Goal: Information Seeking & Learning: Learn about a topic

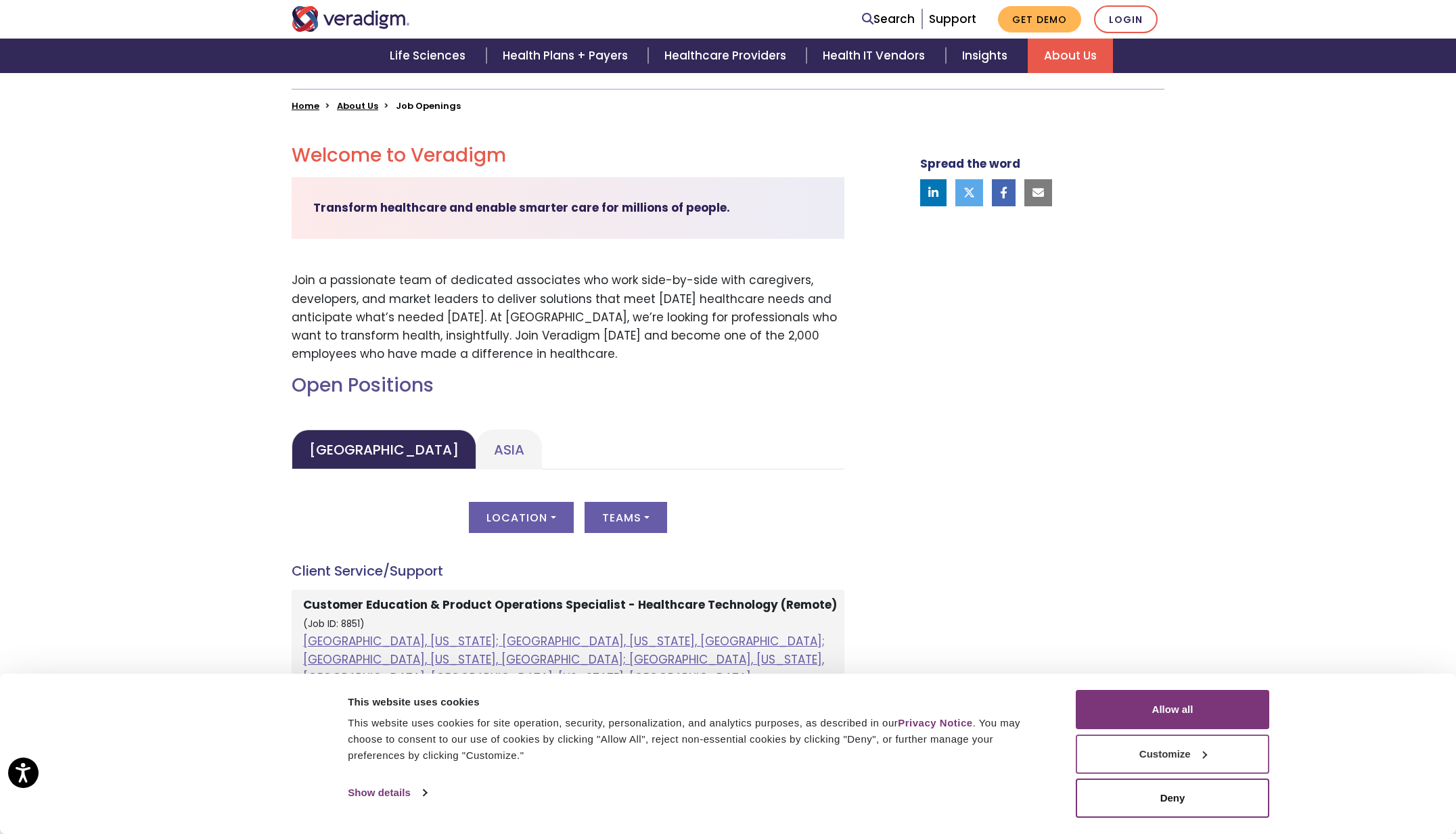
scroll to position [338, 0]
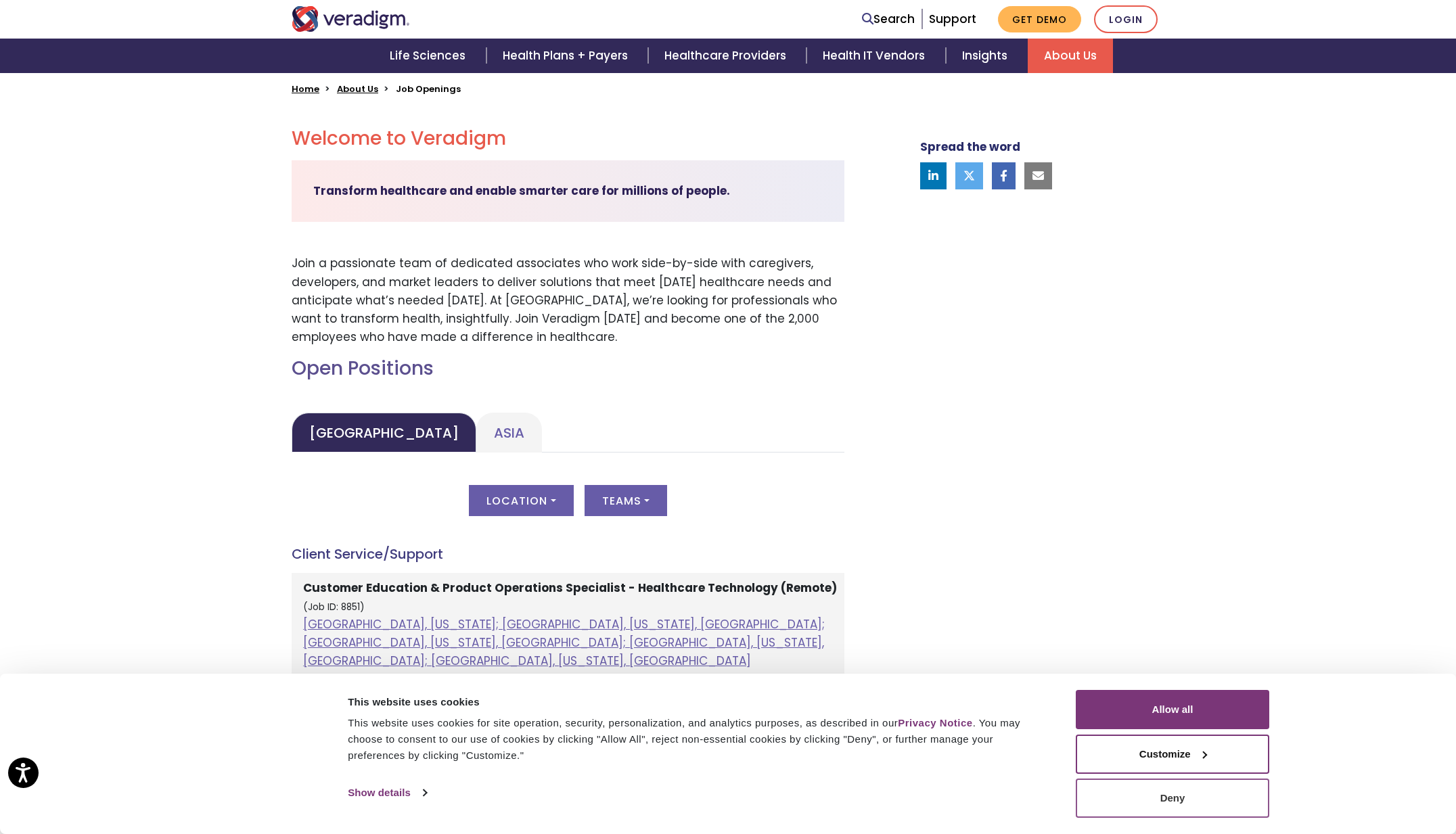
click at [1181, 804] on button "Deny" at bounding box center [1173, 798] width 194 height 39
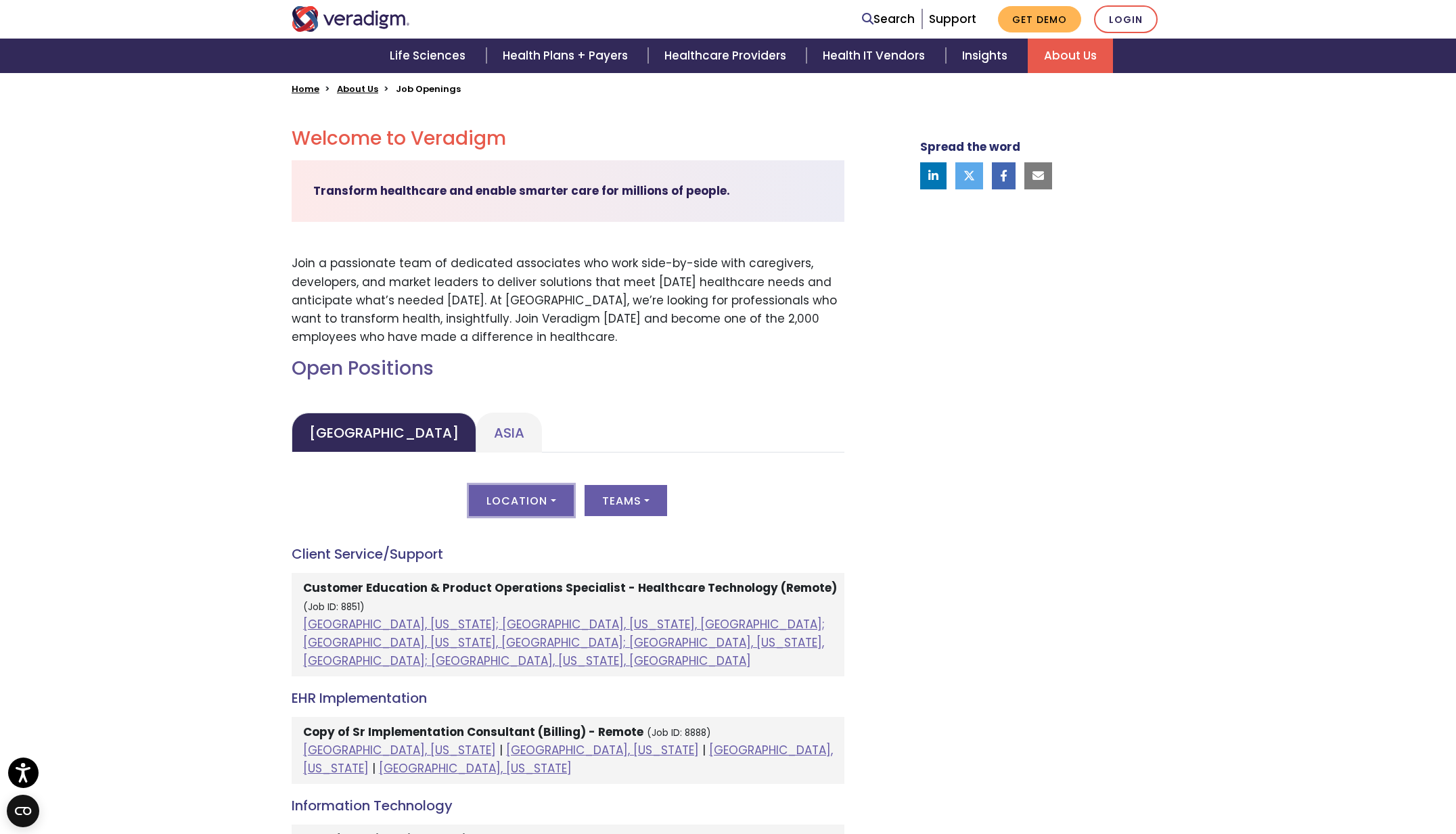
click at [507, 501] on button "Location" at bounding box center [521, 500] width 104 height 31
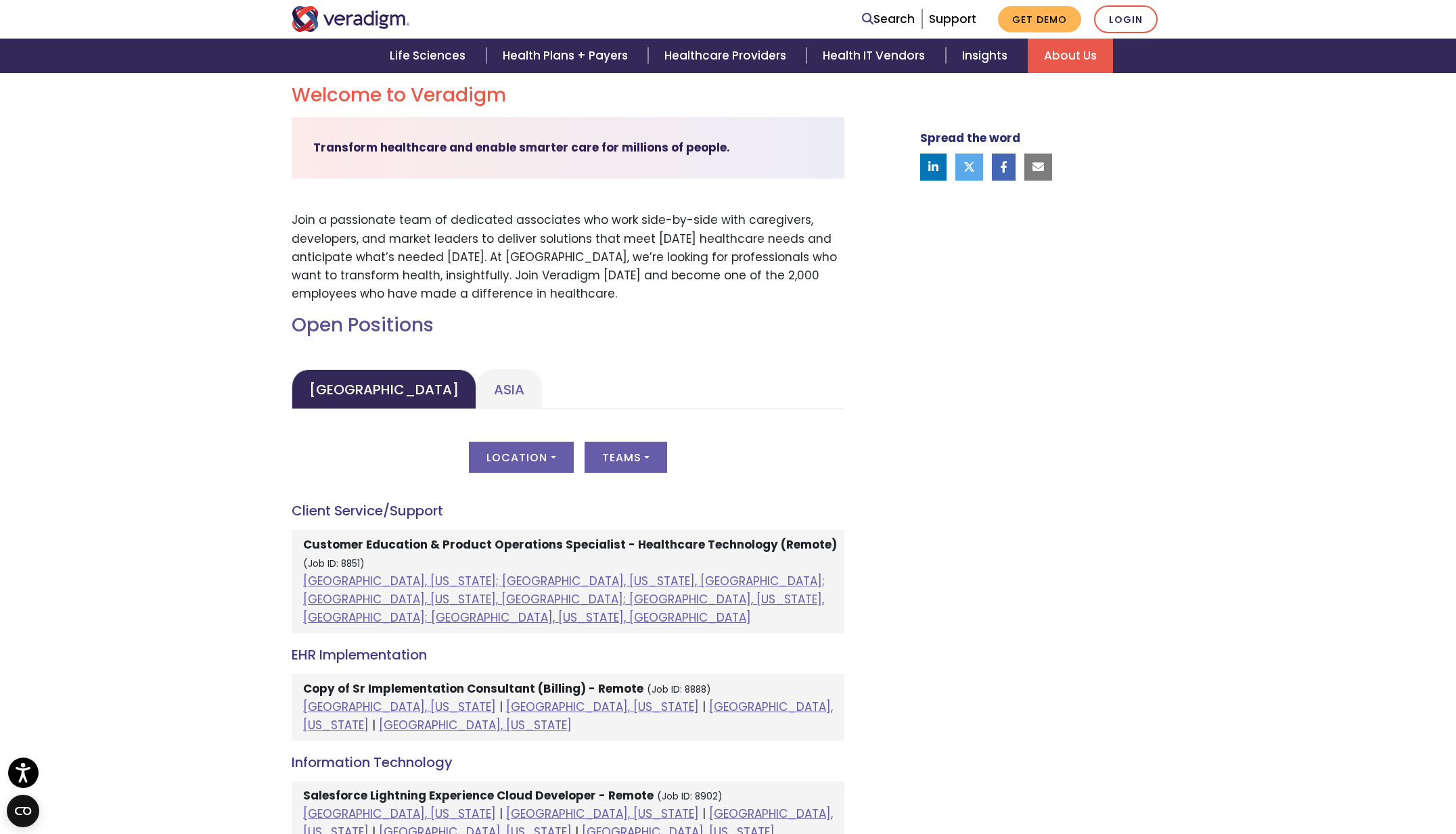
scroll to position [477, 0]
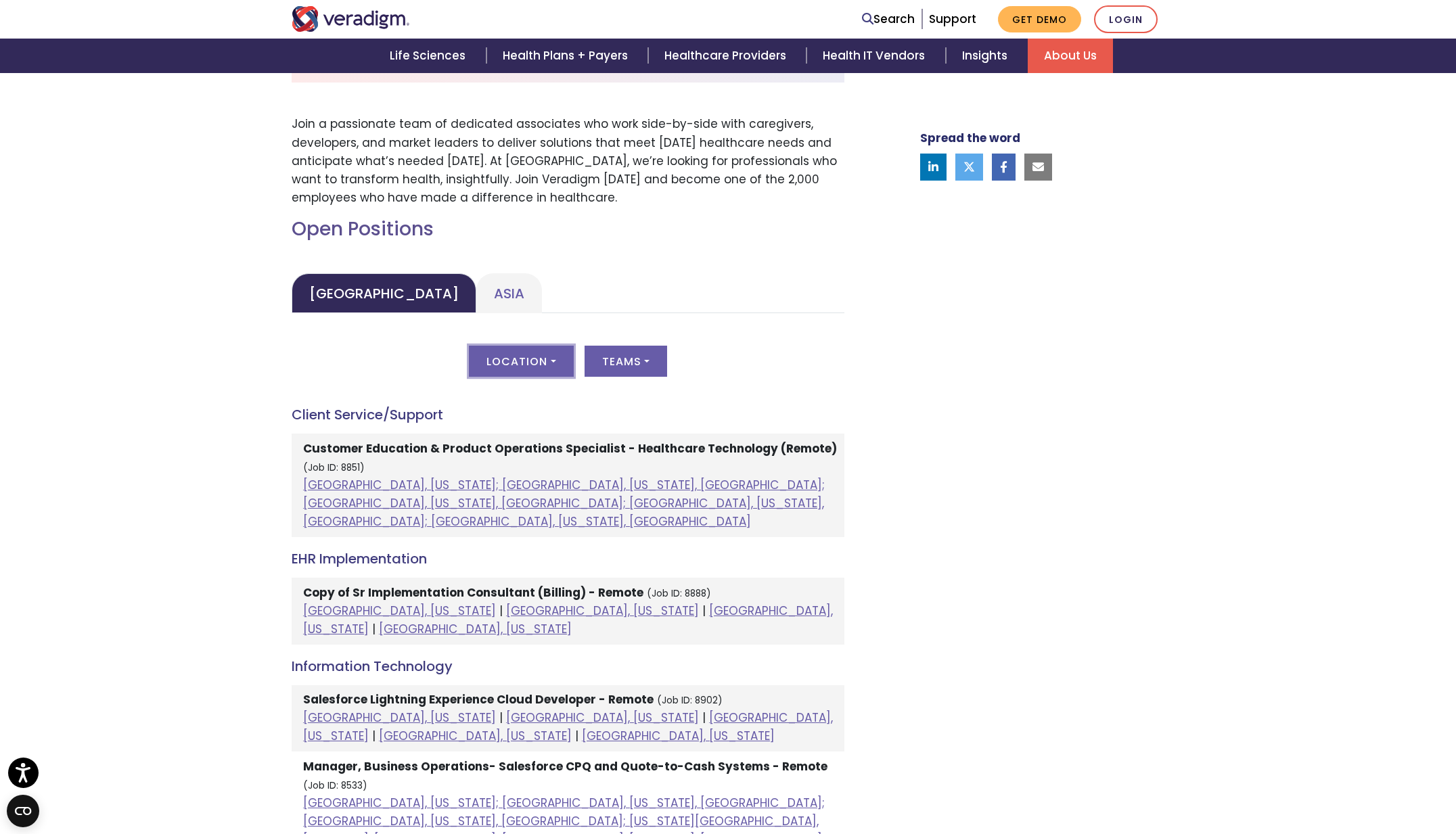
click at [538, 350] on button "Location" at bounding box center [521, 361] width 104 height 31
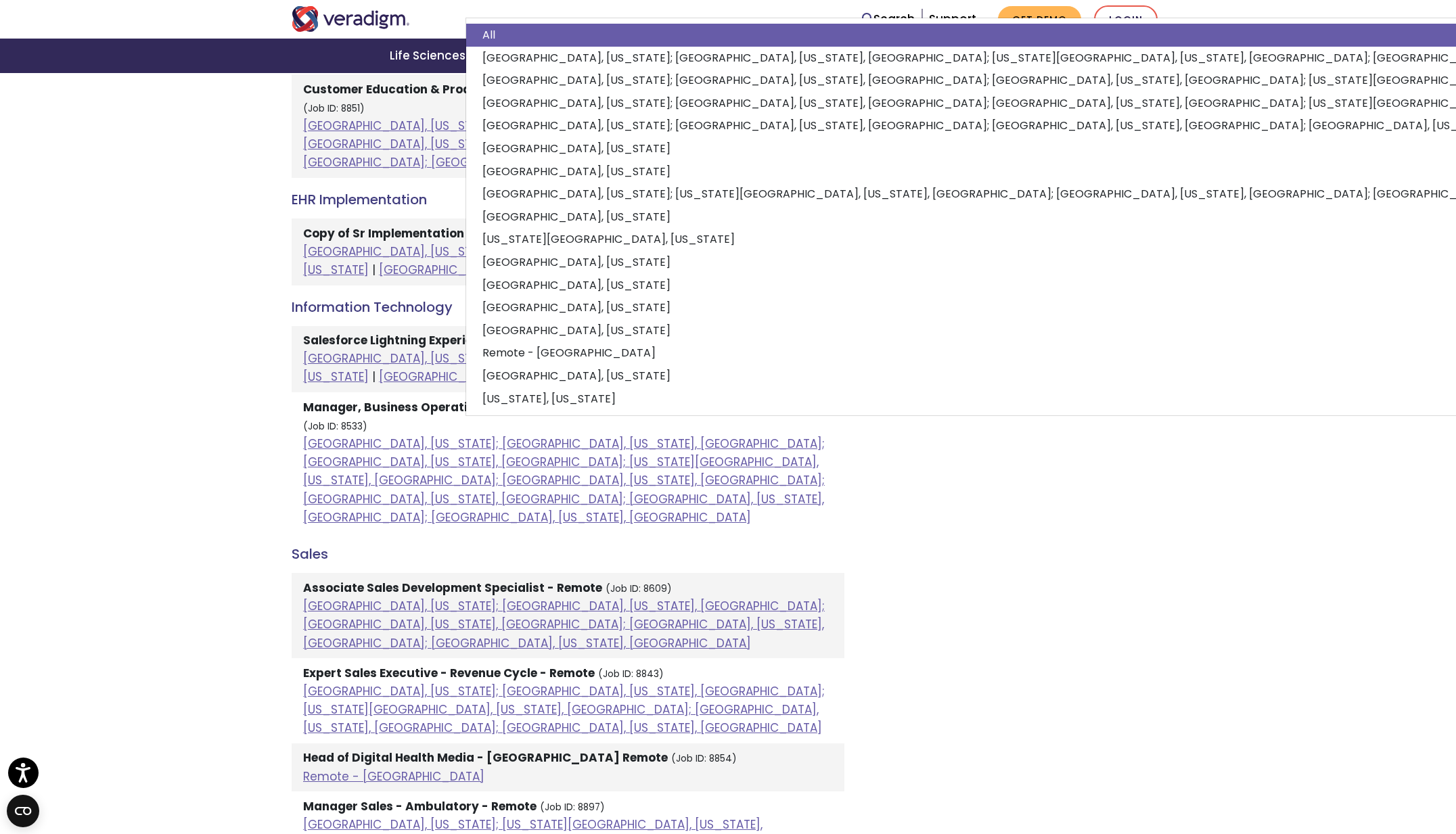
scroll to position [833, 0]
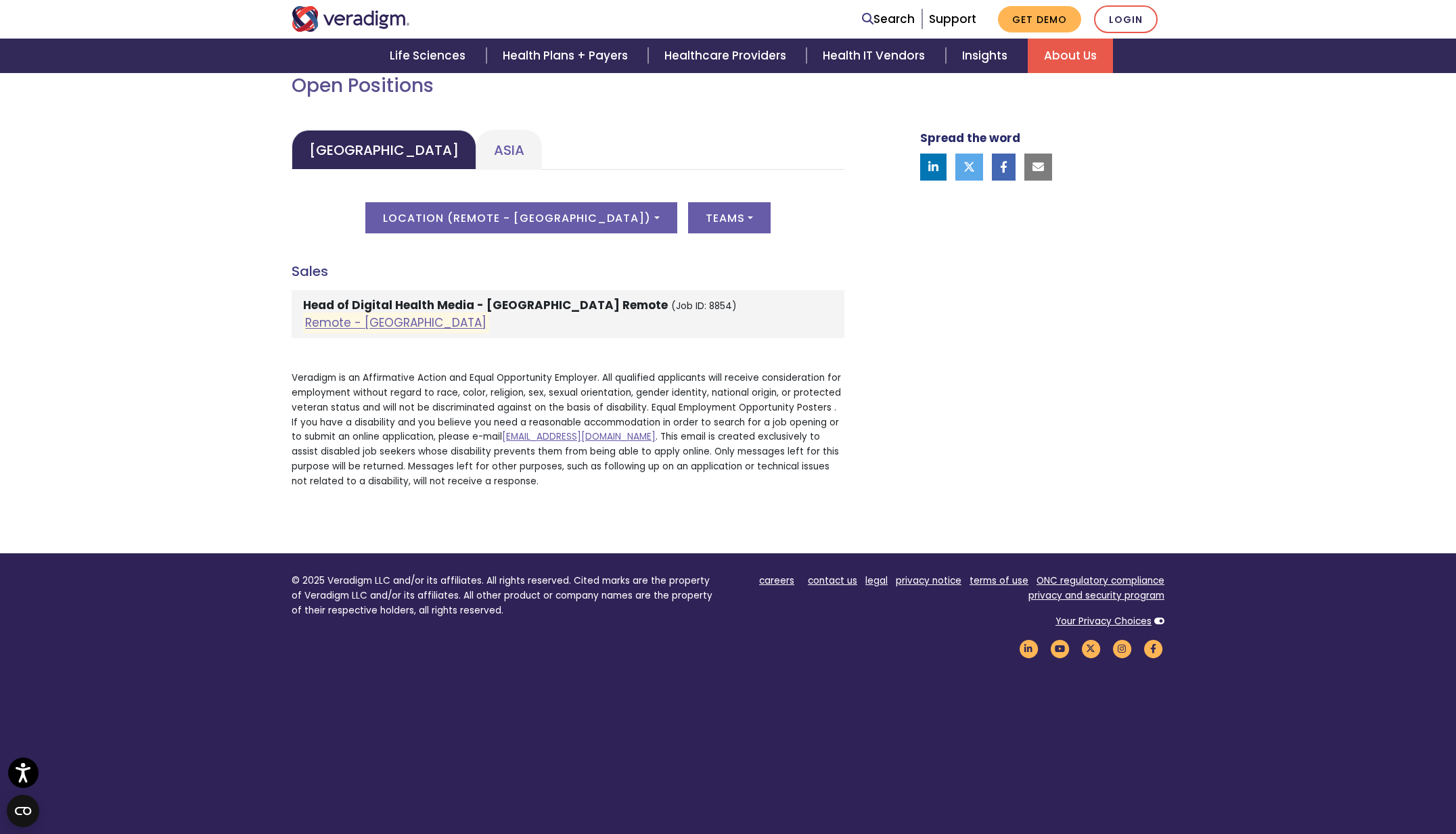
click at [1050, 432] on div "Spread the word" at bounding box center [1025, 172] width 298 height 655
click at [557, 213] on button "Location ( Remote - [GEOGRAPHIC_DATA] )" at bounding box center [521, 217] width 311 height 31
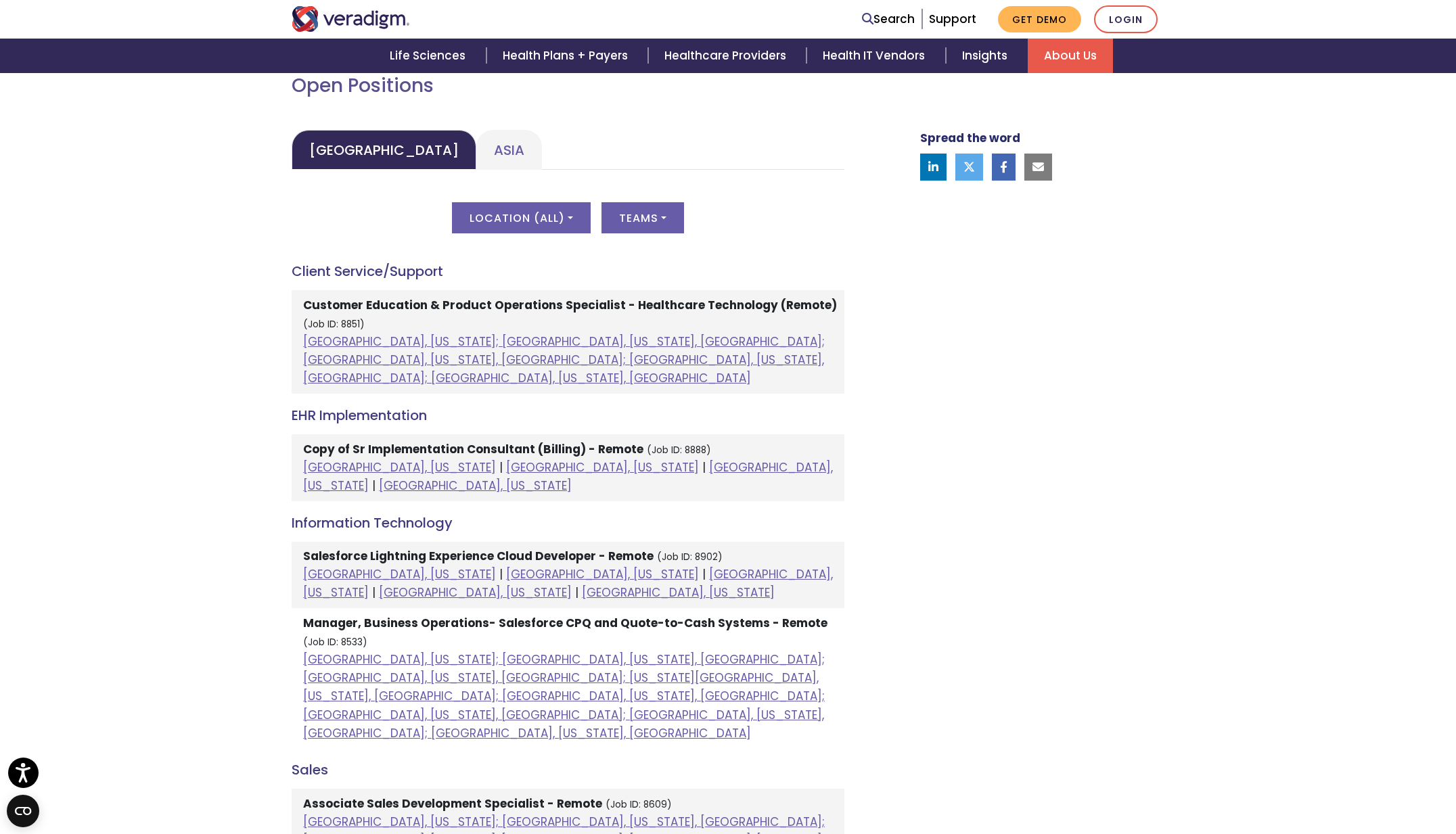
drag, startPoint x: 967, startPoint y: 396, endPoint x: 902, endPoint y: 367, distance: 71.2
click at [967, 396] on div "Spread the word" at bounding box center [1025, 843] width 298 height 1997
click at [662, 206] on button "Teams" at bounding box center [642, 217] width 82 height 31
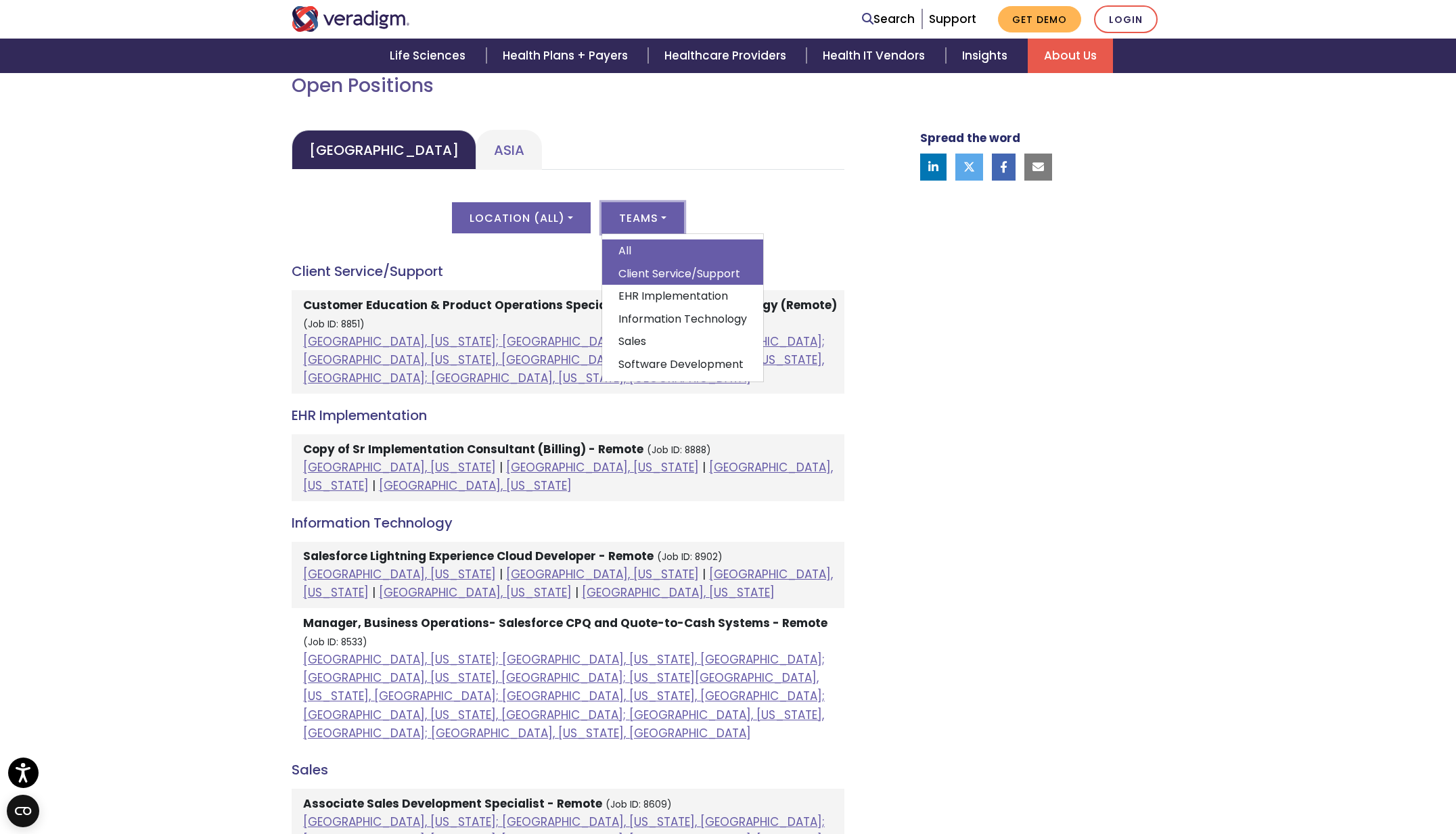
click at [719, 269] on link "Client Service/Support" at bounding box center [682, 273] width 161 height 23
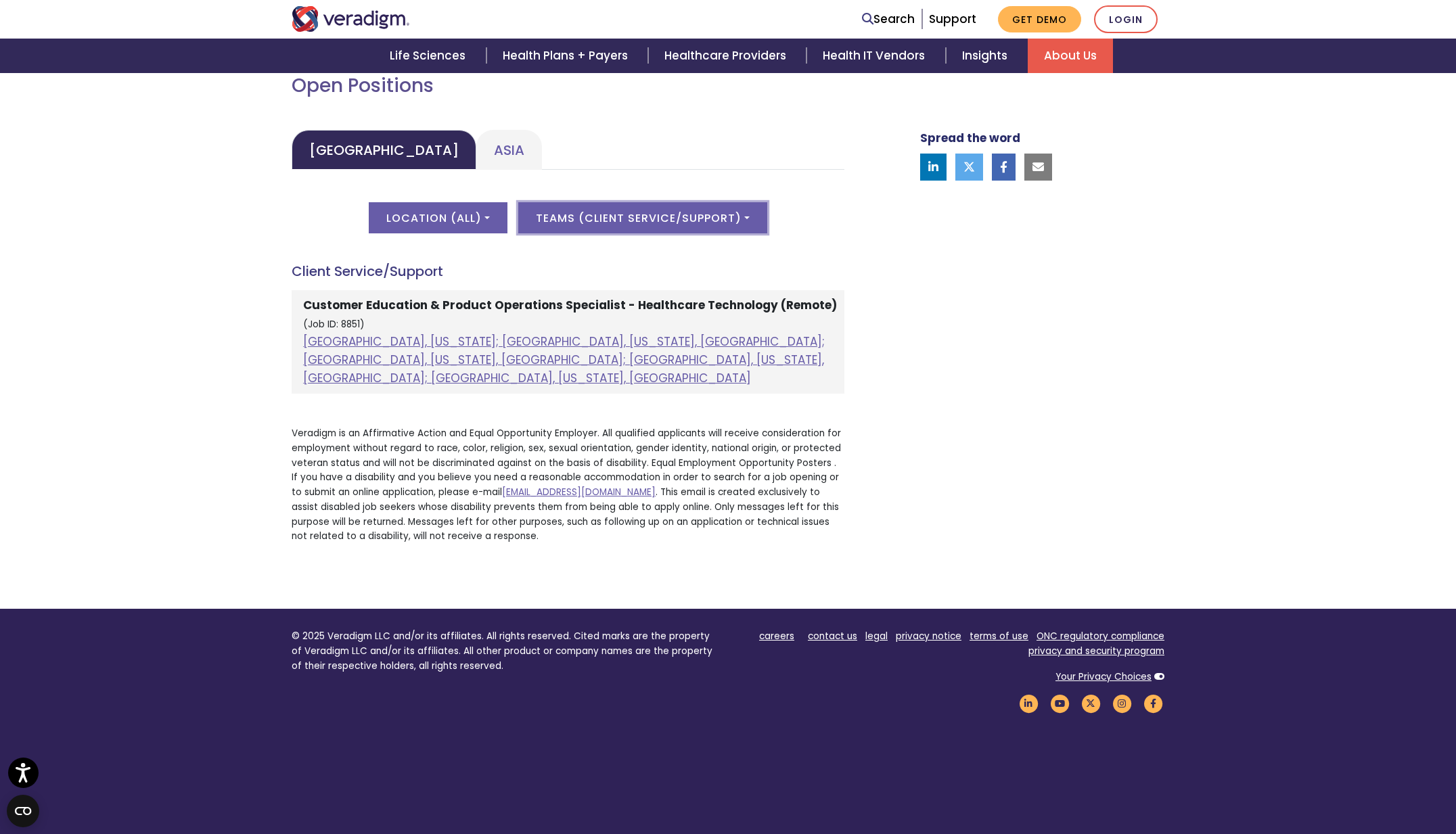
click at [714, 206] on button "Teams ( Client Service/Support )" at bounding box center [642, 217] width 249 height 31
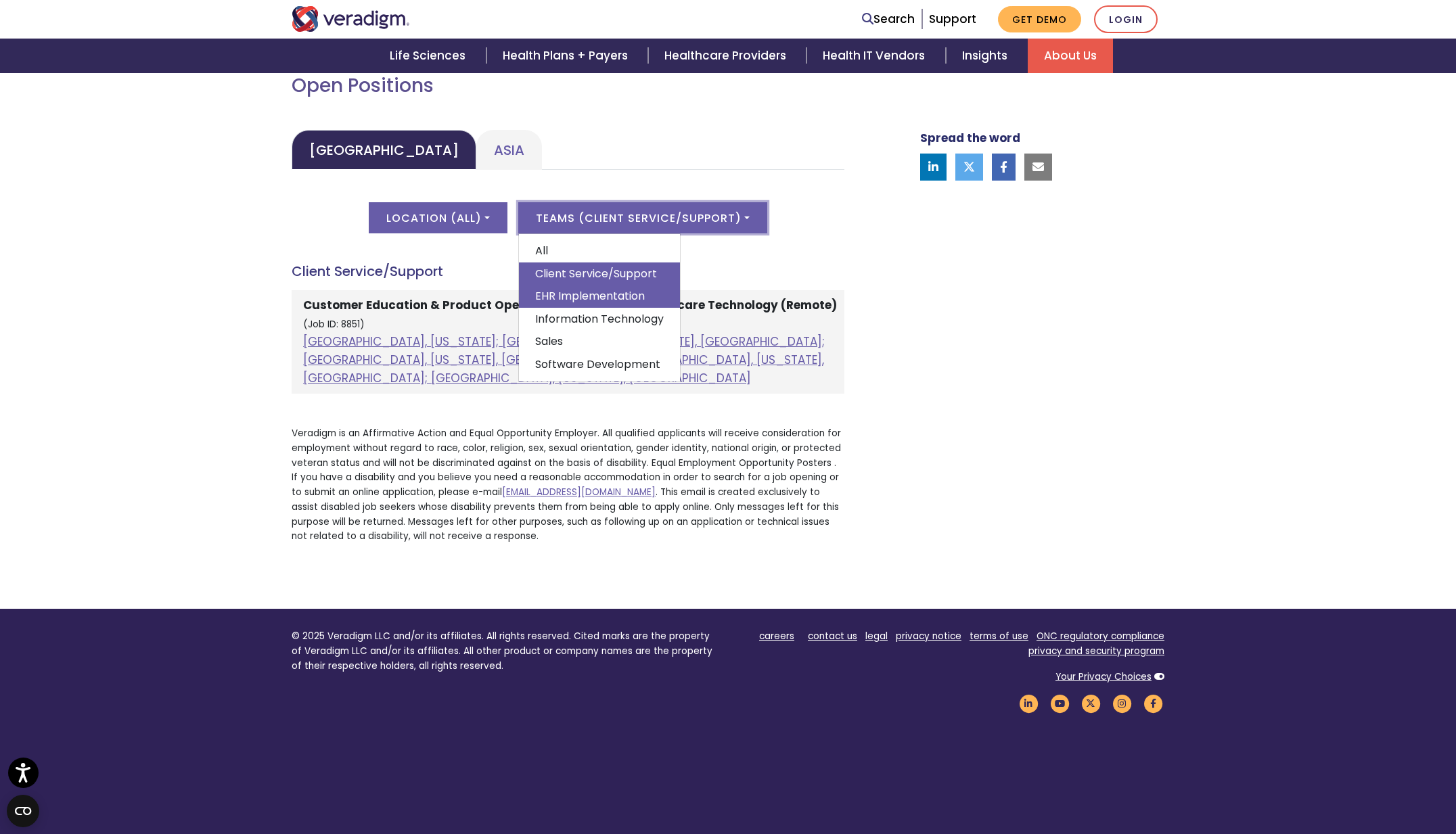
click at [636, 291] on link "EHR Implementation" at bounding box center [599, 296] width 161 height 23
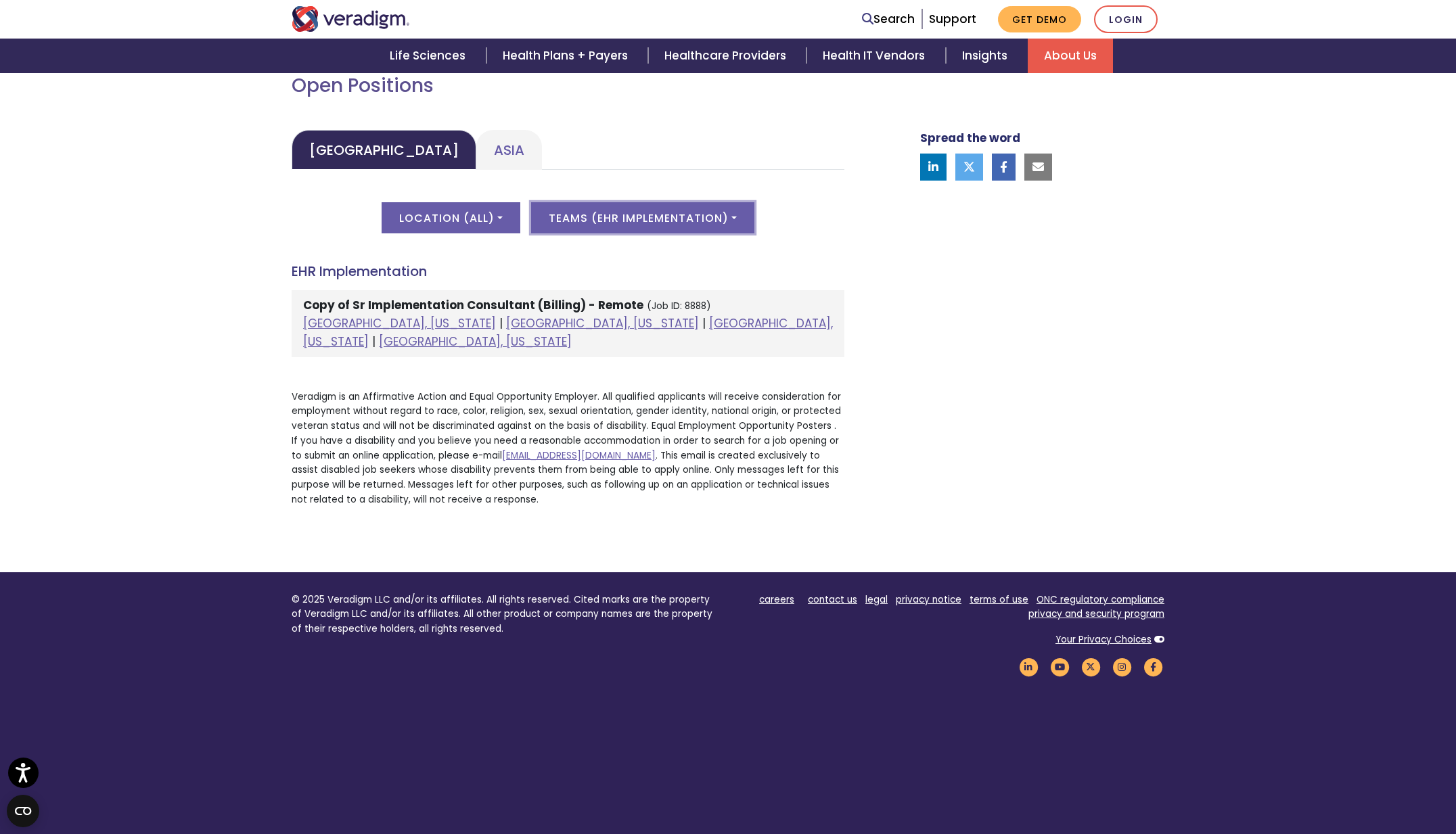
click at [717, 212] on button "Teams ( EHR Implementation )" at bounding box center [642, 217] width 223 height 31
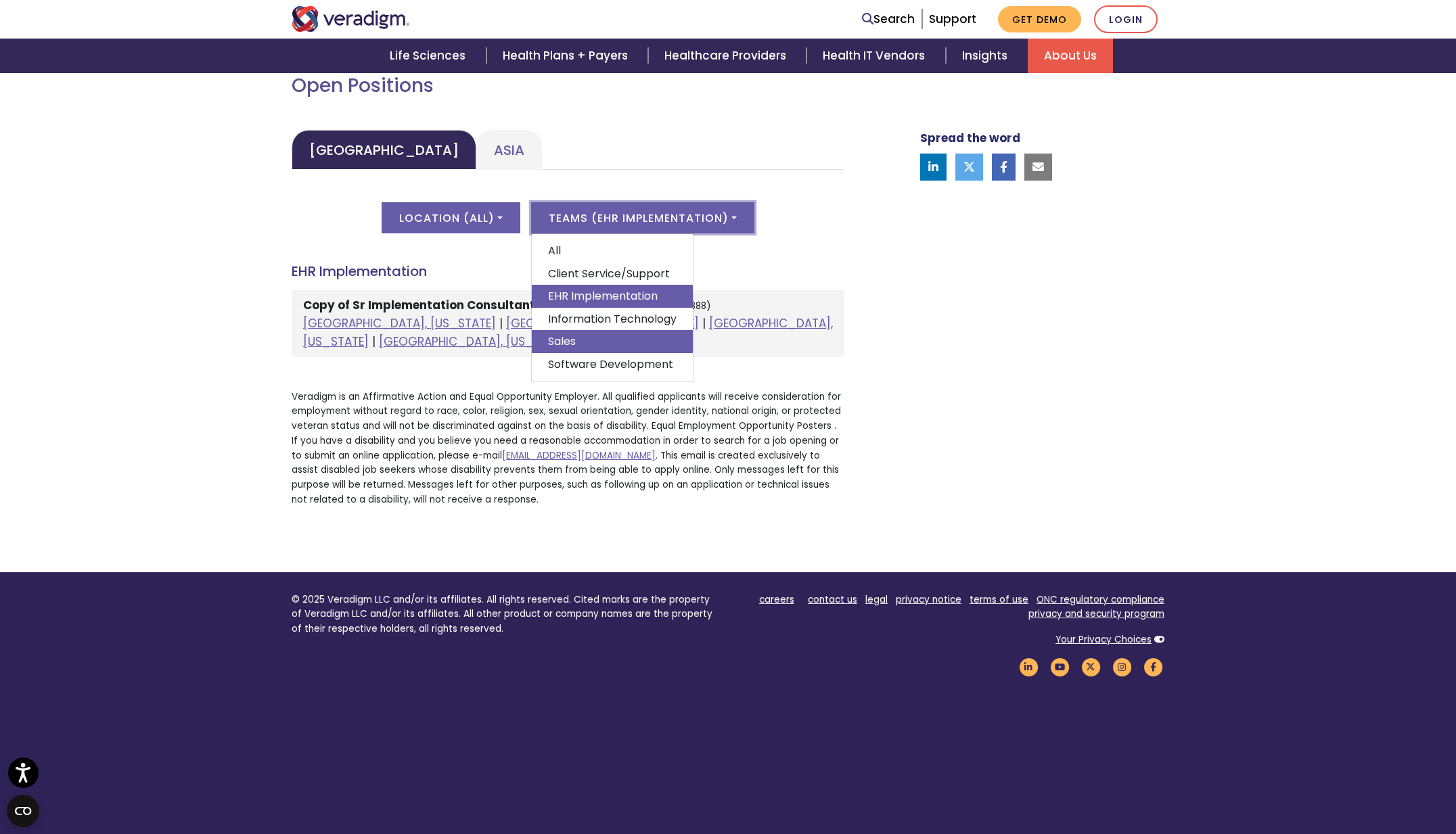
click at [601, 333] on link "Sales" at bounding box center [612, 341] width 161 height 23
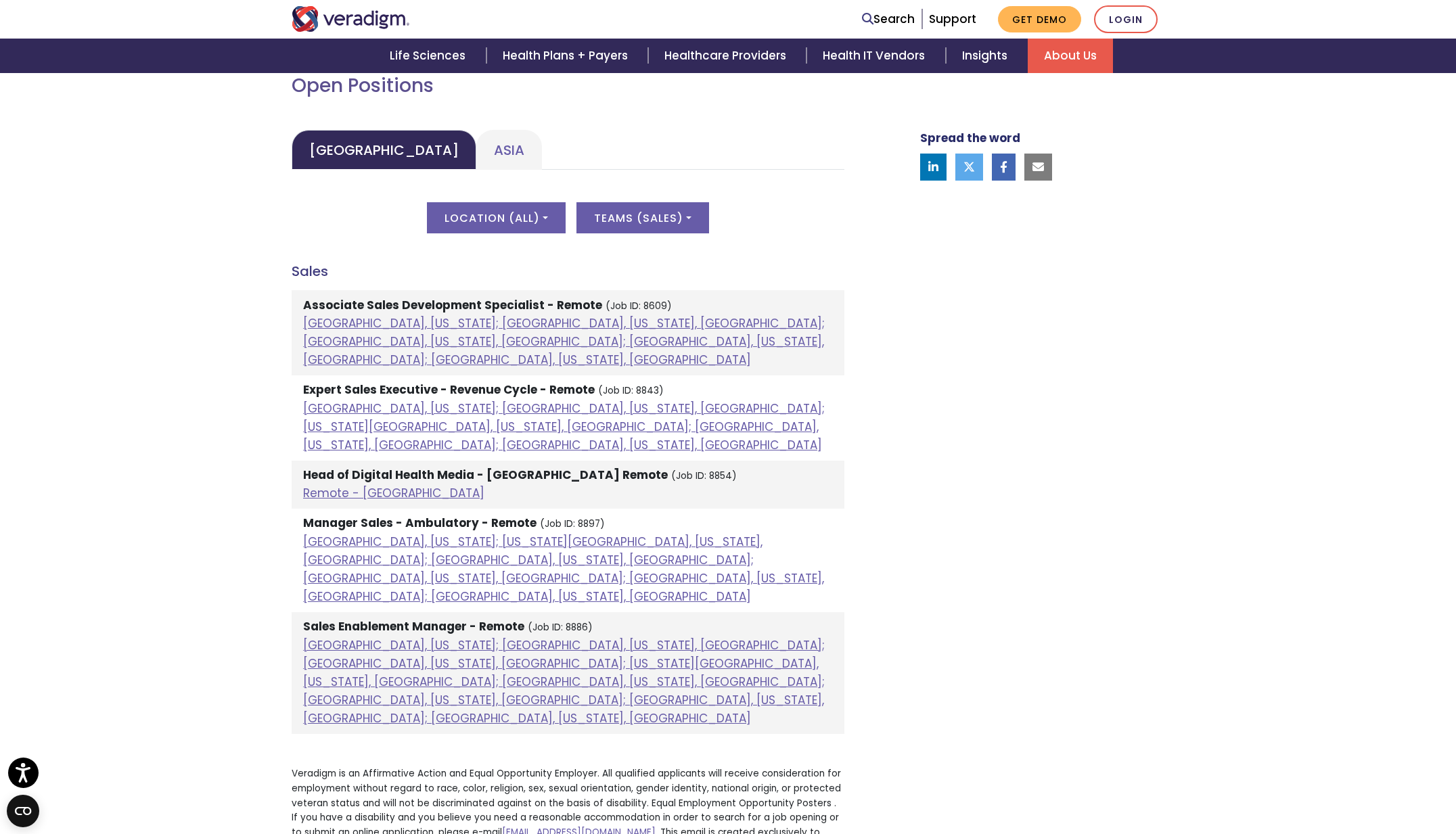
click at [1125, 462] on div "Spread the word" at bounding box center [1025, 370] width 298 height 1050
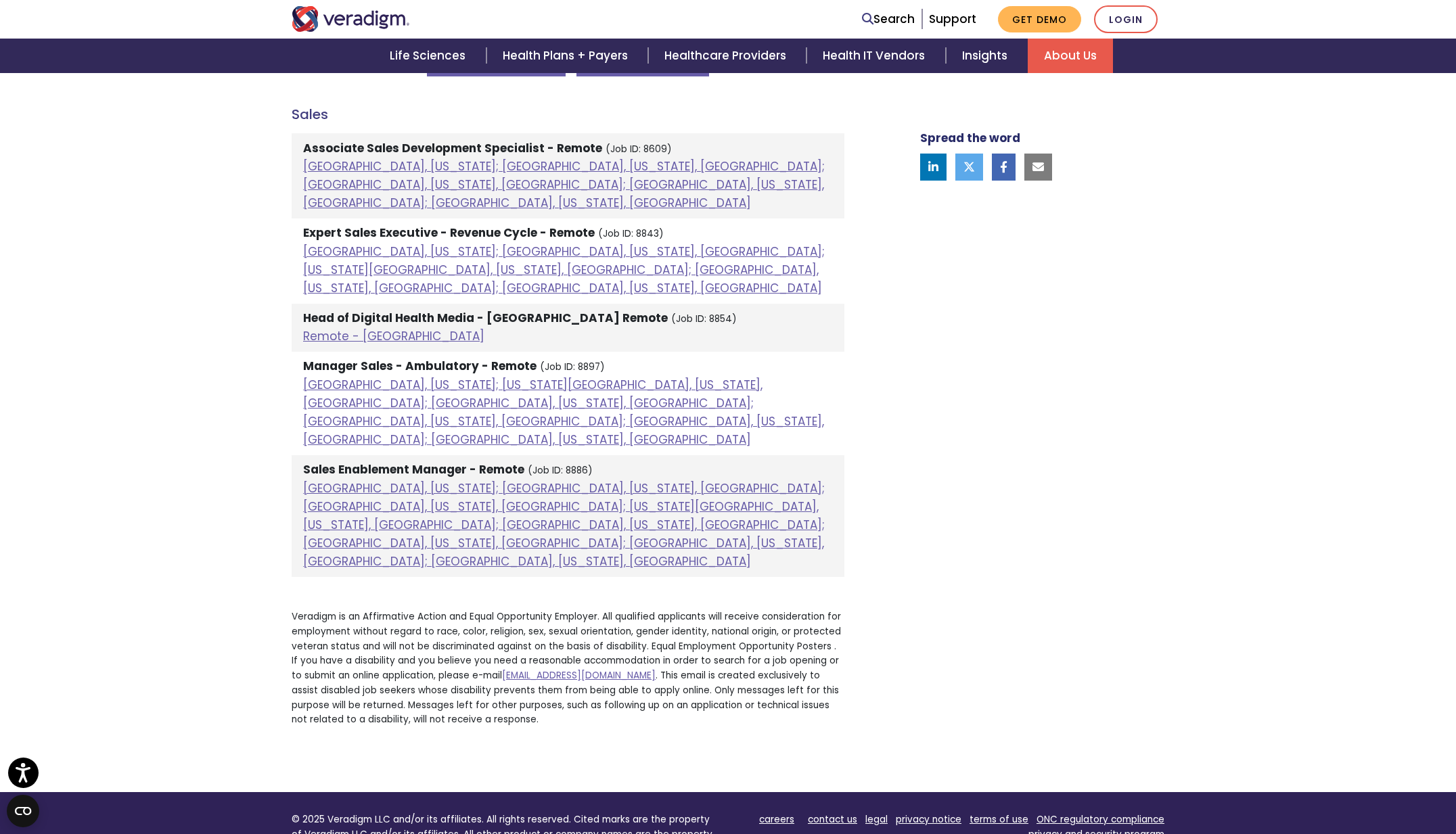
scroll to position [782, 0]
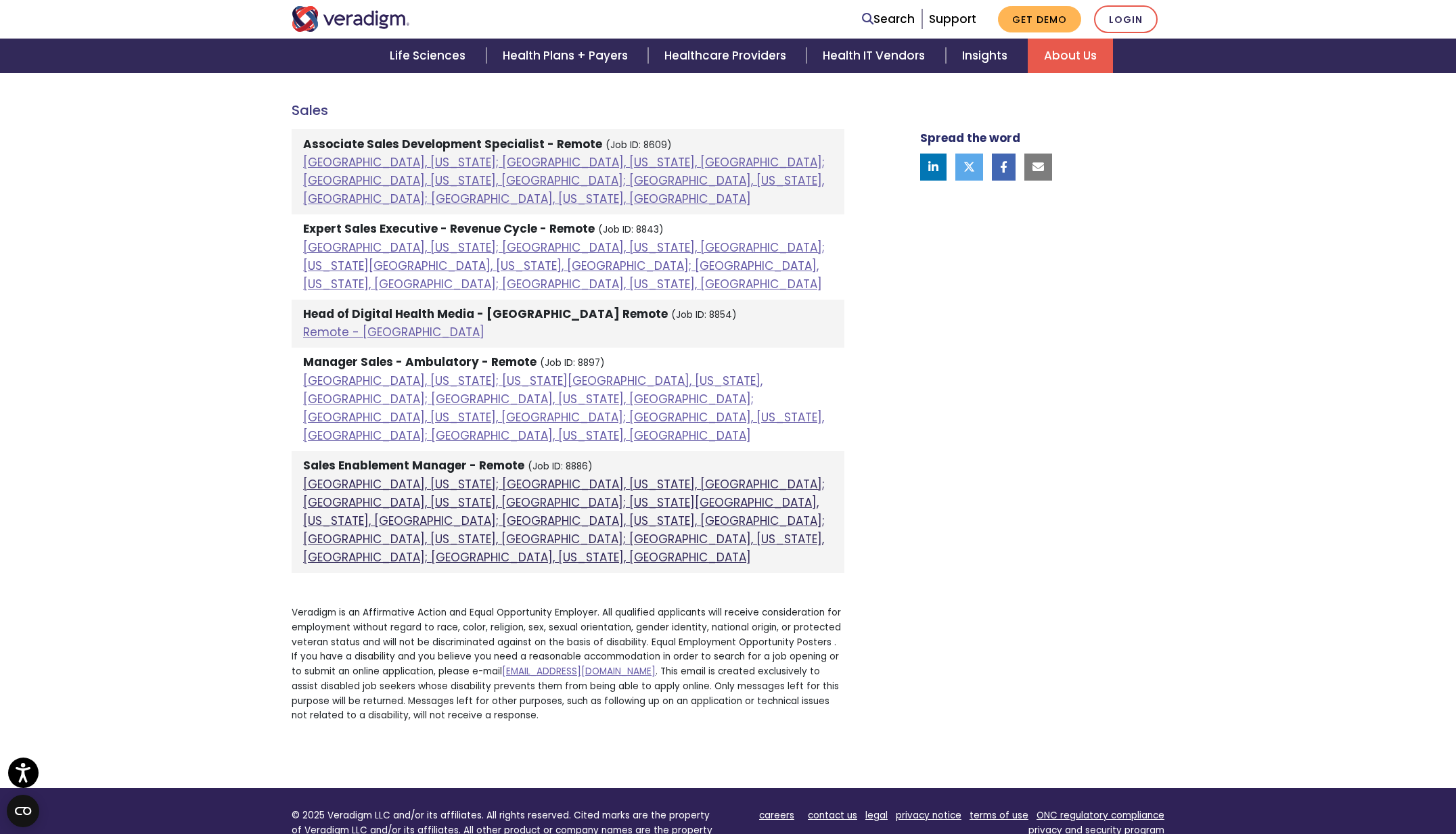
click at [402, 476] on link "[GEOGRAPHIC_DATA], [US_STATE]; [GEOGRAPHIC_DATA], [US_STATE], [GEOGRAPHIC_DATA]…" at bounding box center [563, 521] width 522 height 90
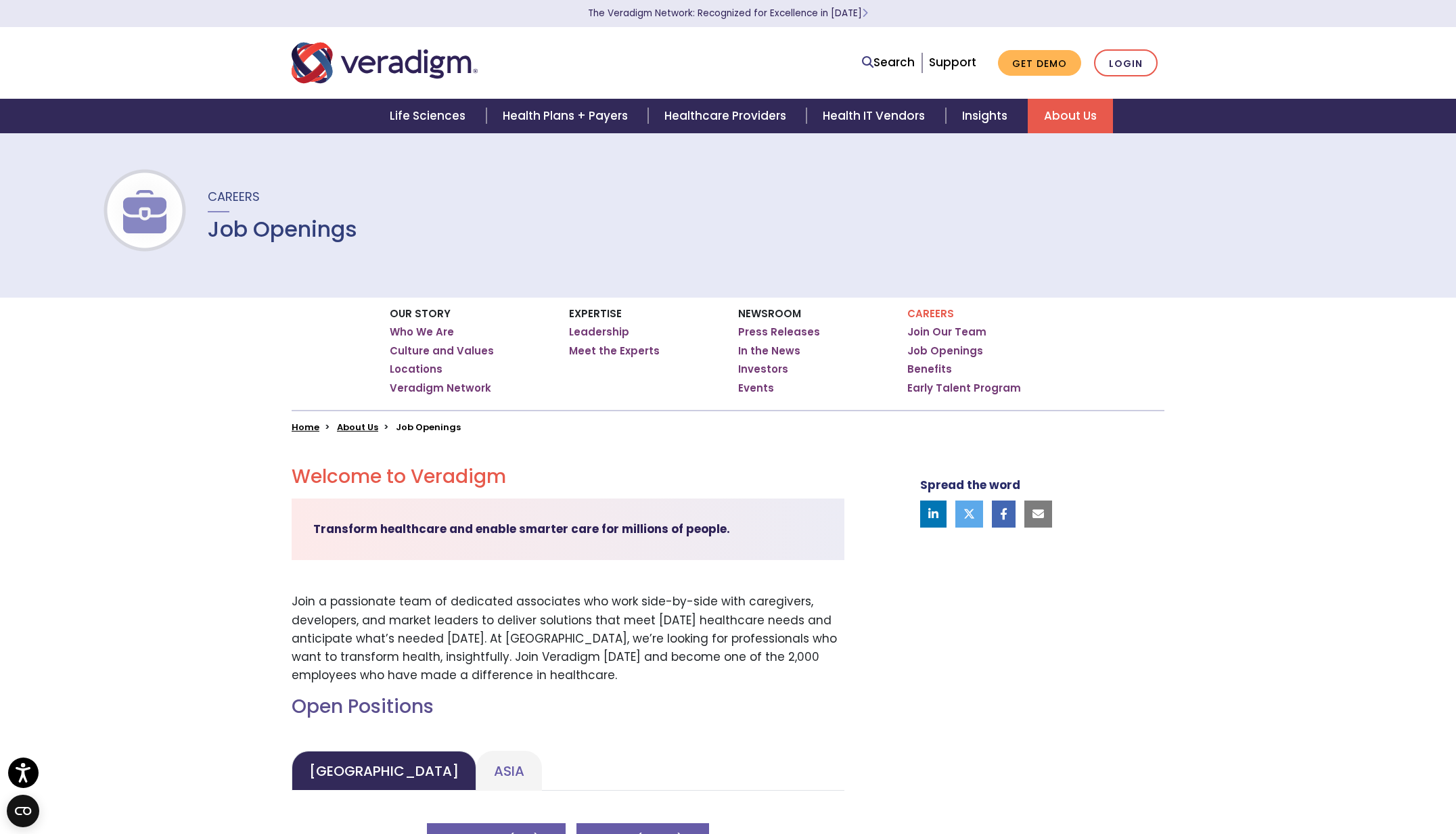
scroll to position [0, 0]
